Goal: Find specific page/section: Find specific page/section

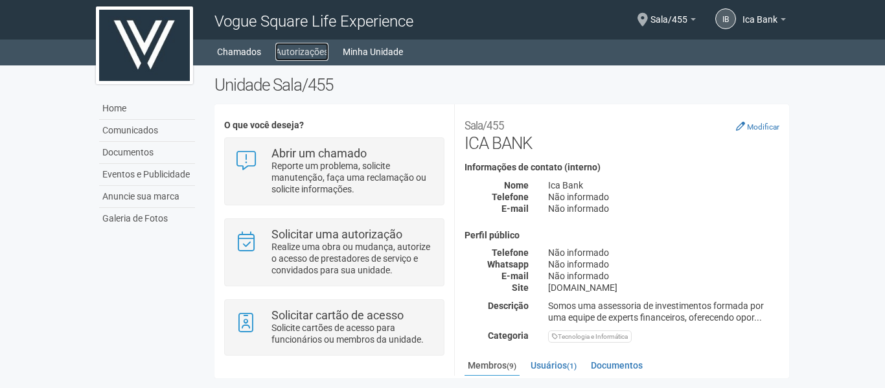
click at [300, 58] on link "Autorizações" at bounding box center [301, 52] width 53 height 18
